Goal: Information Seeking & Learning: Learn about a topic

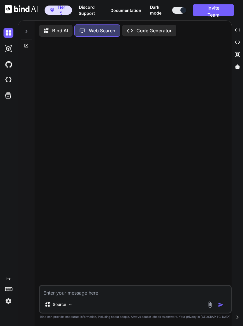
click at [64, 30] on p "Bind AI" at bounding box center [60, 30] width 16 height 7
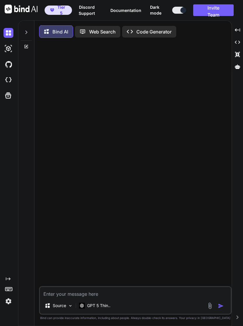
click at [107, 308] on p "GPT 5 Thin.." at bounding box center [98, 306] width 23 height 6
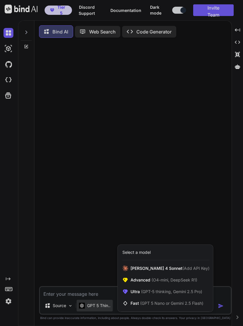
click at [162, 294] on span "(GPT-5 thinking, Gemini 2.5 Pro)" at bounding box center [171, 291] width 62 height 5
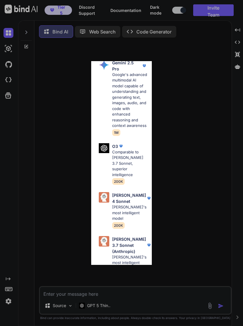
scroll to position [200, 0]
click at [138, 162] on p "Comparable to [PERSON_NAME] 3.7 Sonnet, superior intelligence" at bounding box center [129, 164] width 35 height 29
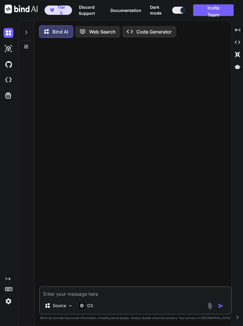
click at [92, 308] on p "O3" at bounding box center [90, 306] width 6 height 6
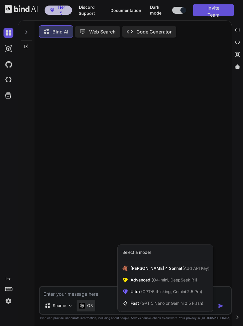
click at [150, 294] on span "(GPT-5 thinking, Gemini 2.5 Pro)" at bounding box center [171, 291] width 62 height 5
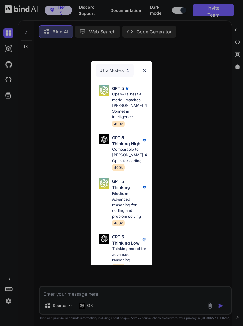
click at [139, 104] on p "OpenAI's best AI model, matches [PERSON_NAME] 4 Sonnet in Intelligence" at bounding box center [129, 105] width 35 height 29
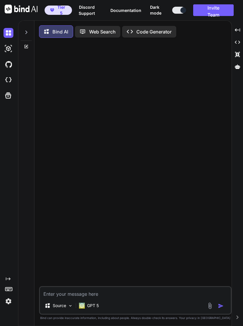
click at [99, 308] on p "GPT 5" at bounding box center [93, 306] width 12 height 6
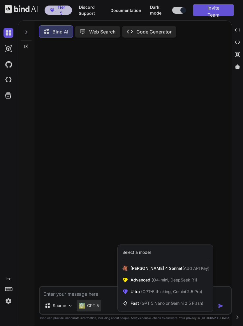
click at [171, 294] on span "(GPT-5 thinking, Gemini 2.5 Pro)" at bounding box center [171, 291] width 62 height 5
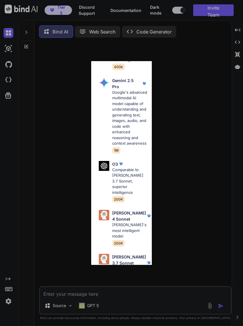
click at [139, 210] on p "[PERSON_NAME] 4 Sonnet" at bounding box center [129, 216] width 34 height 12
type textarea "x"
